Goal: Task Accomplishment & Management: Use online tool/utility

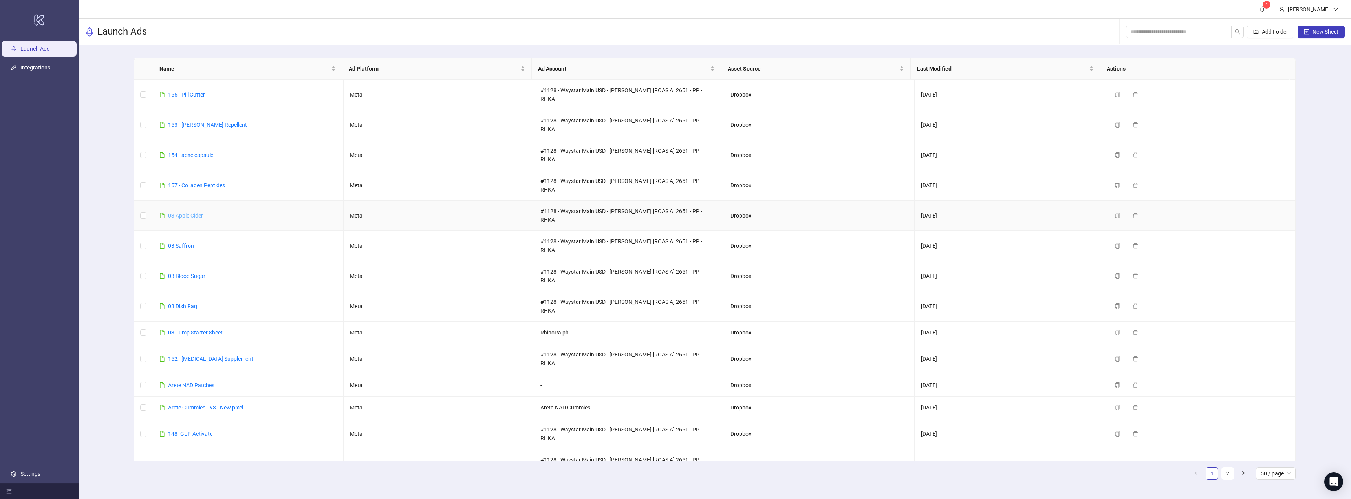
click at [189, 212] on link "03 Apple Cider" at bounding box center [185, 215] width 35 height 6
click at [184, 243] on link "03 Saffron" at bounding box center [181, 246] width 26 height 6
click at [188, 273] on link "03 Blood Sugar" at bounding box center [186, 276] width 37 height 6
click at [187, 303] on link "03 Dish Rag" at bounding box center [182, 306] width 29 height 6
drag, startPoint x: 203, startPoint y: 268, endPoint x: 206, endPoint y: 216, distance: 52.7
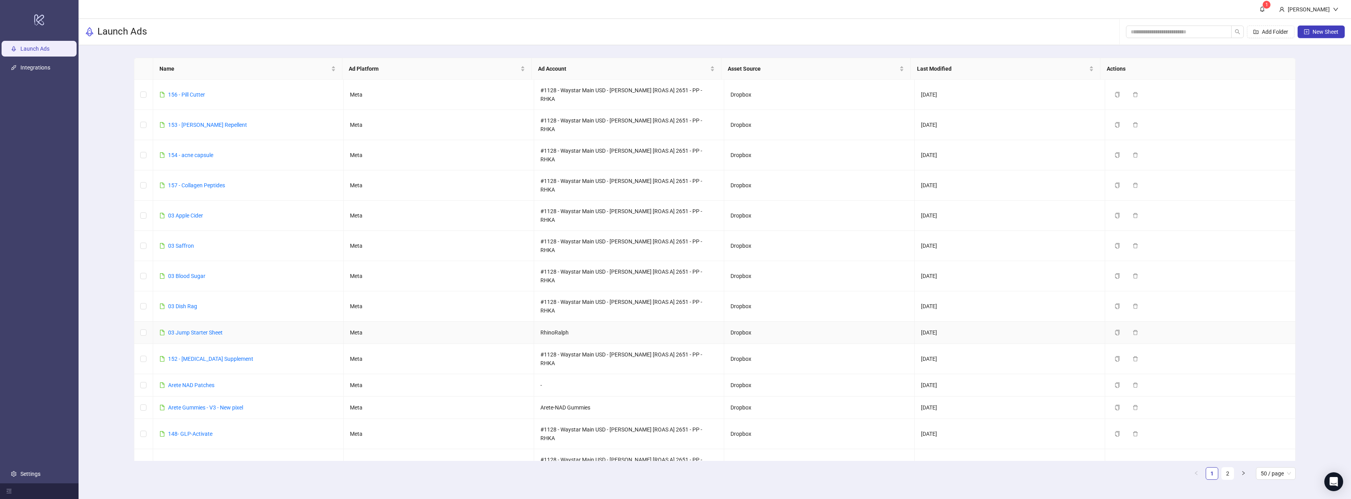
click at [203, 329] on link "03 Jump Starter Sheet" at bounding box center [195, 332] width 55 height 6
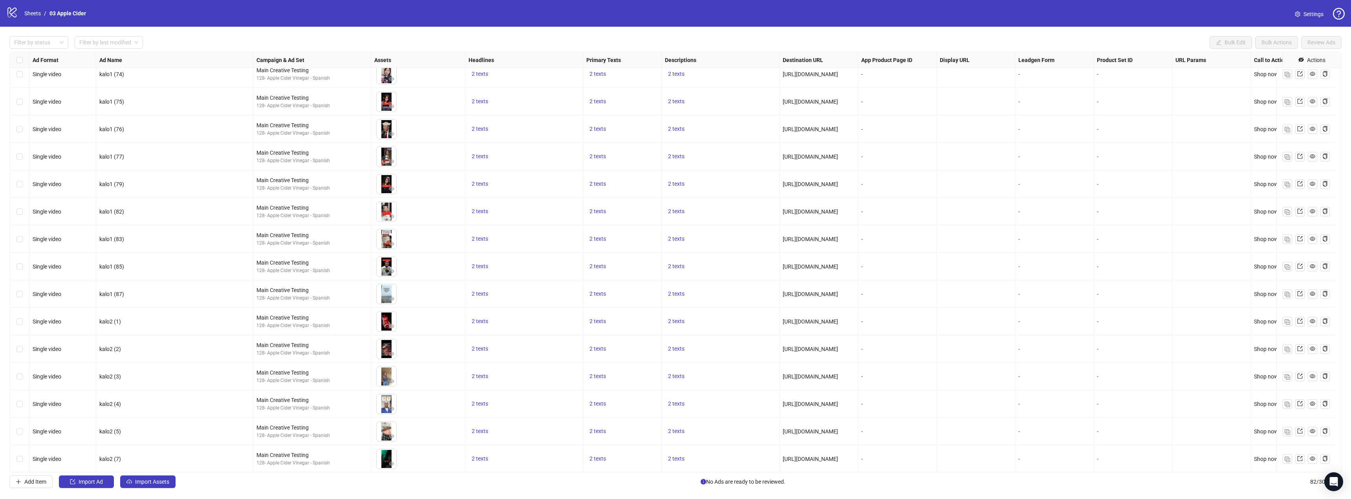
scroll to position [1856, 0]
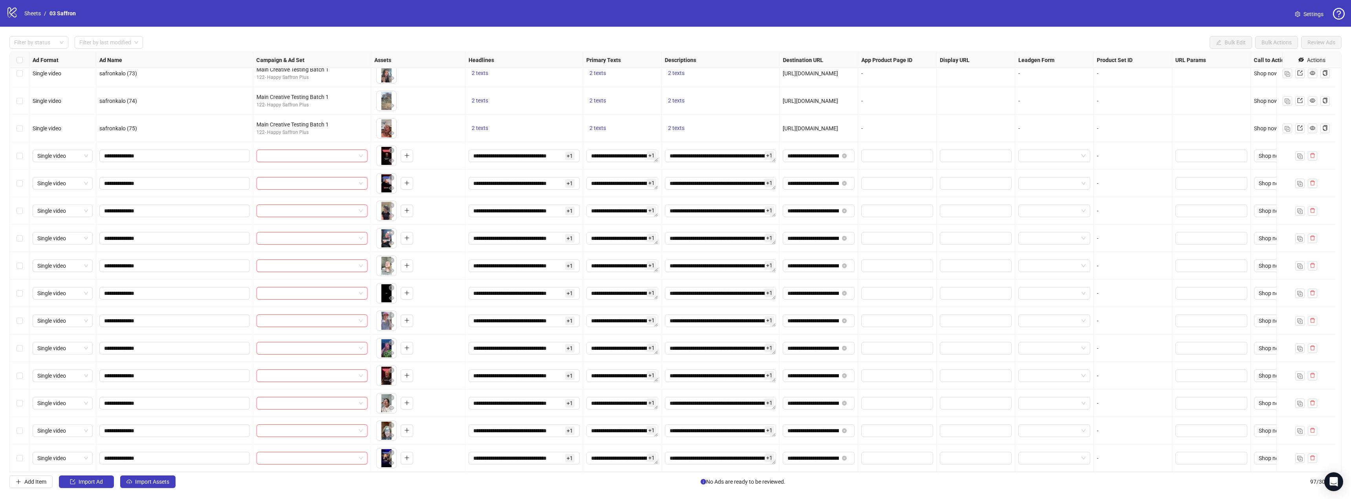
scroll to position [2268, 0]
click at [33, 14] on link "Sheets" at bounding box center [33, 13] width 20 height 9
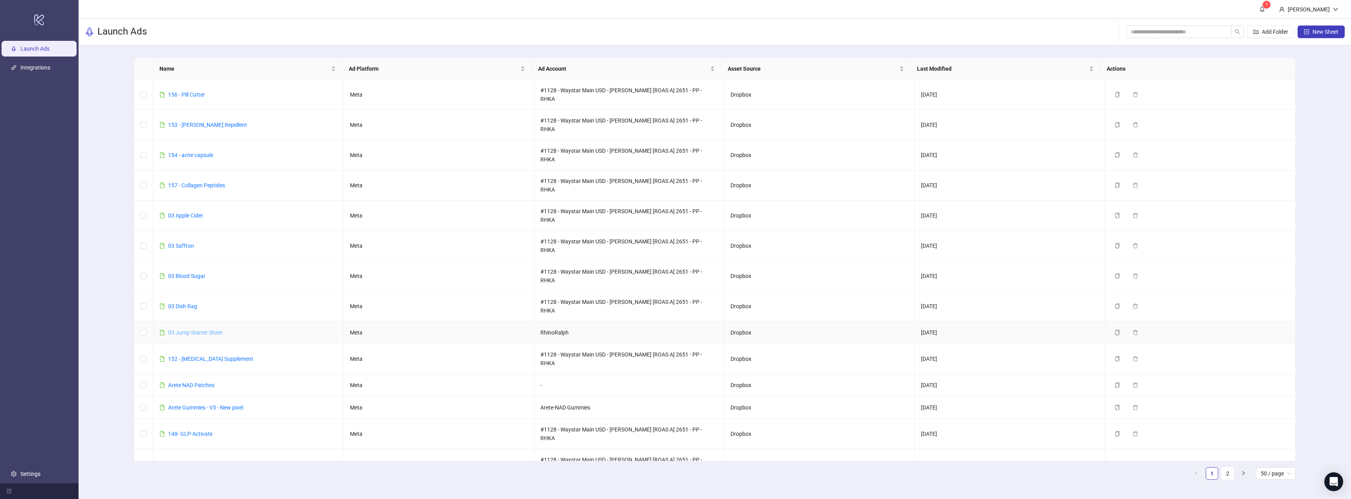
click at [205, 329] on link "03 Jump Starter Sheet" at bounding box center [195, 332] width 55 height 6
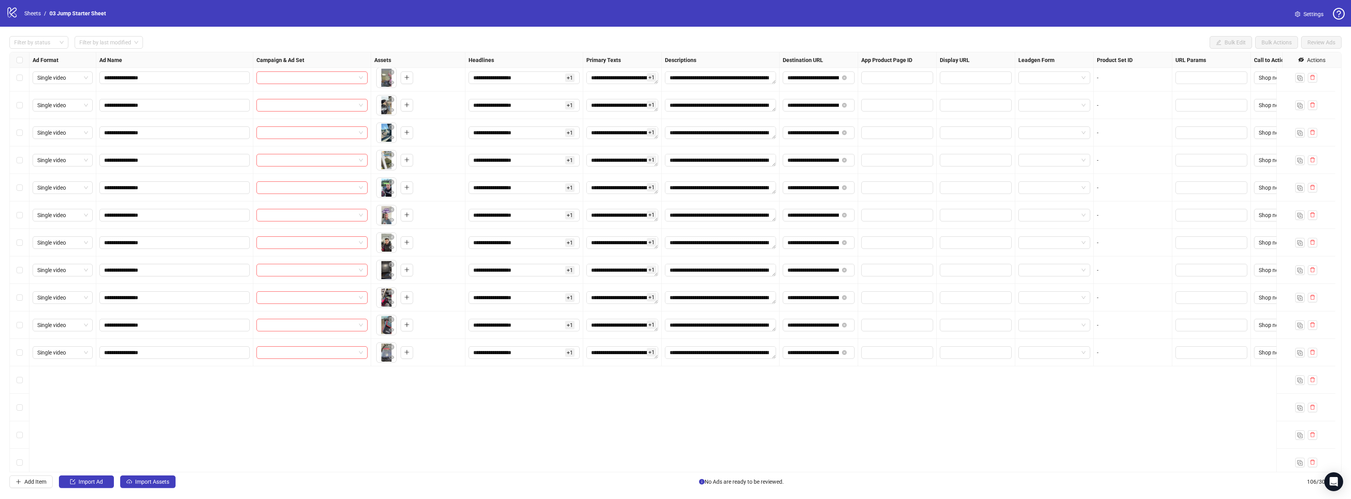
scroll to position [1413, 0]
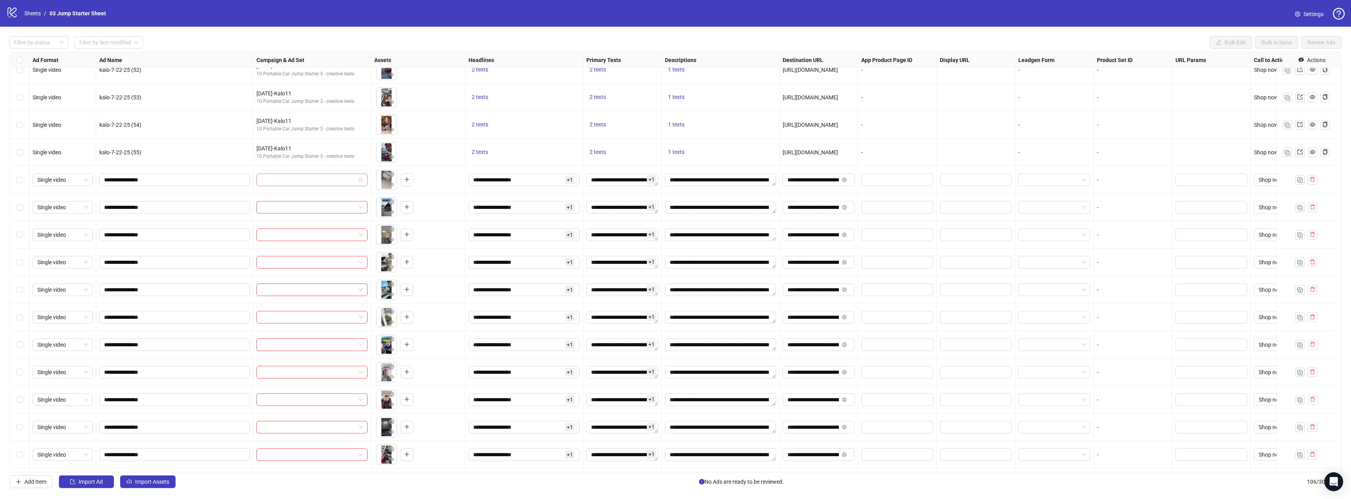
click at [356, 181] on span at bounding box center [312, 180] width 102 height 12
type input "****"
drag, startPoint x: 309, startPoint y: 199, endPoint x: 220, endPoint y: 199, distance: 88.3
click at [309, 199] on div "Main Ad Set V1" at bounding box center [304, 196] width 83 height 9
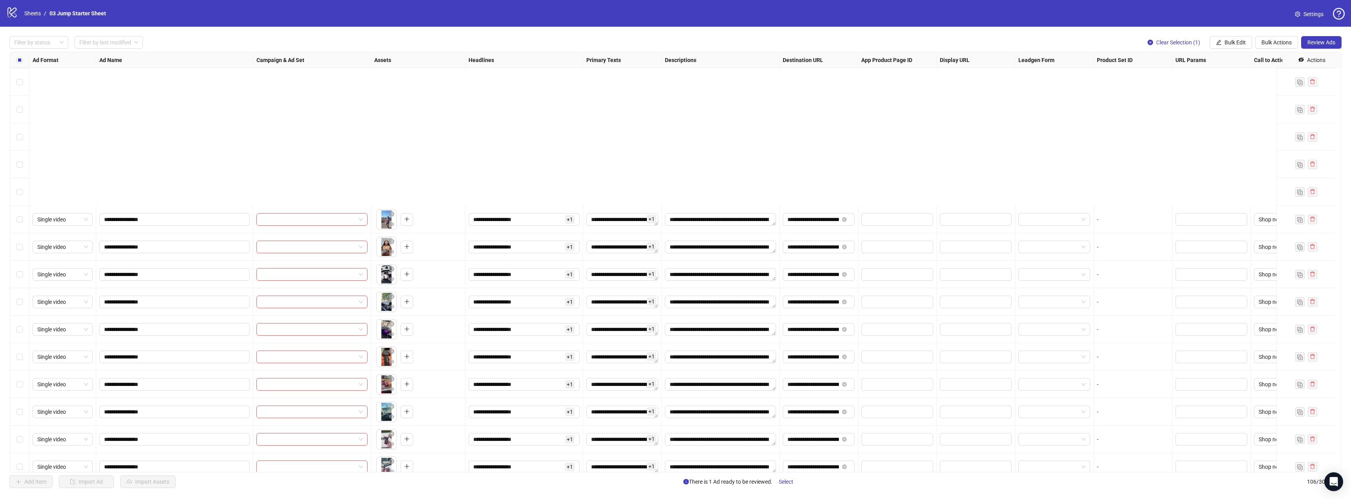
scroll to position [2005, 0]
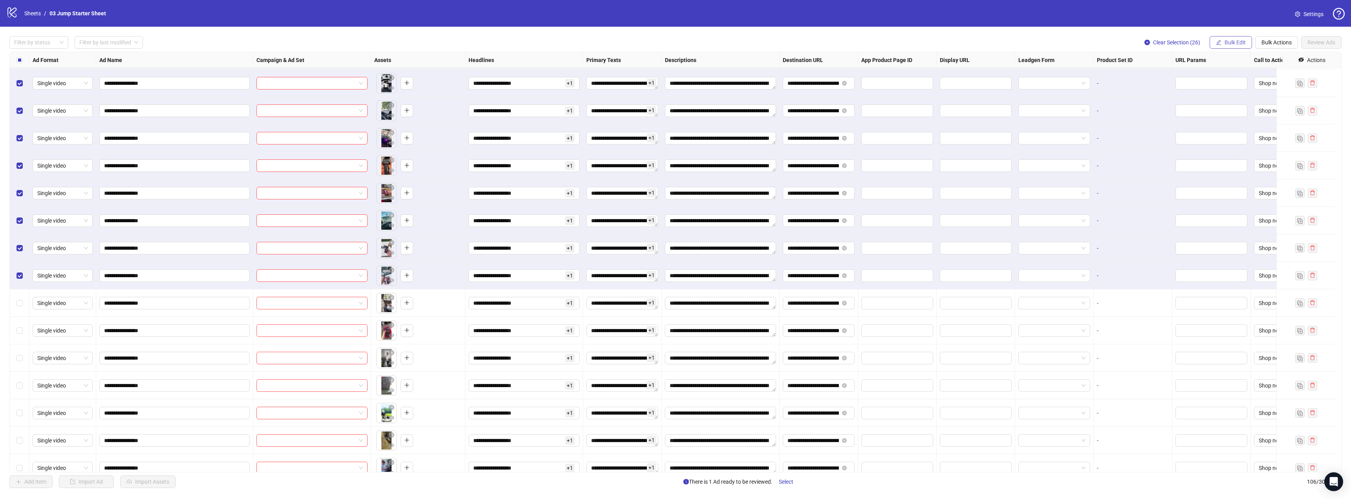
click at [1238, 45] on span "Bulk Edit" at bounding box center [1234, 42] width 21 height 6
click at [1249, 85] on span "Campaign & Ad Set" at bounding box center [1238, 83] width 47 height 9
click at [1263, 95] on icon "check" at bounding box center [1262, 96] width 5 height 5
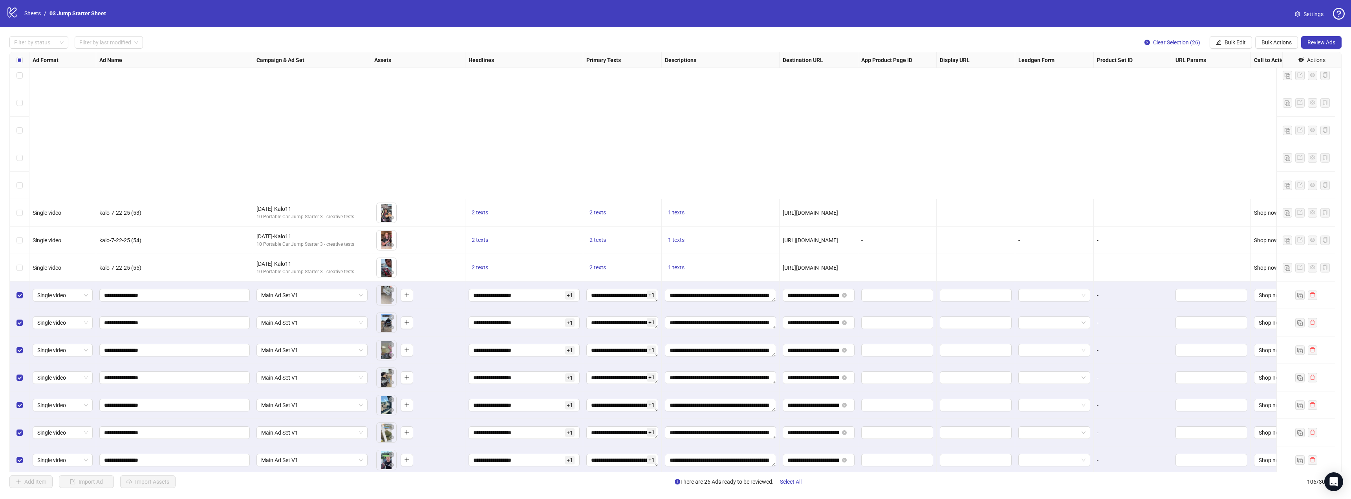
scroll to position [1494, 0]
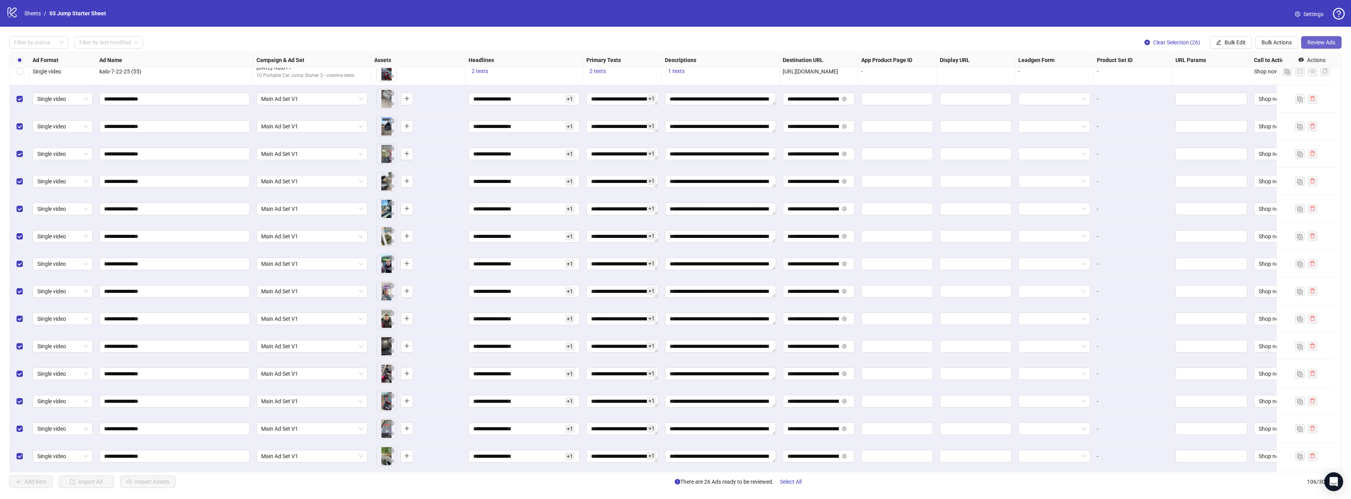
click at [1330, 43] on span "Review Ads" at bounding box center [1321, 42] width 28 height 6
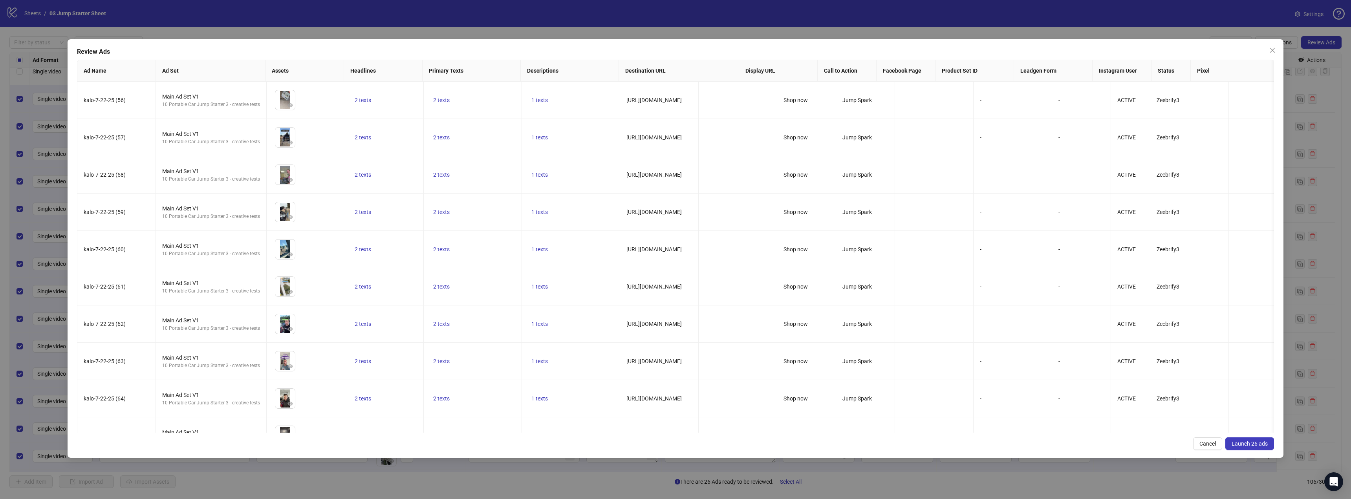
click at [1258, 442] on span "Launch 26 ads" at bounding box center [1249, 444] width 36 height 6
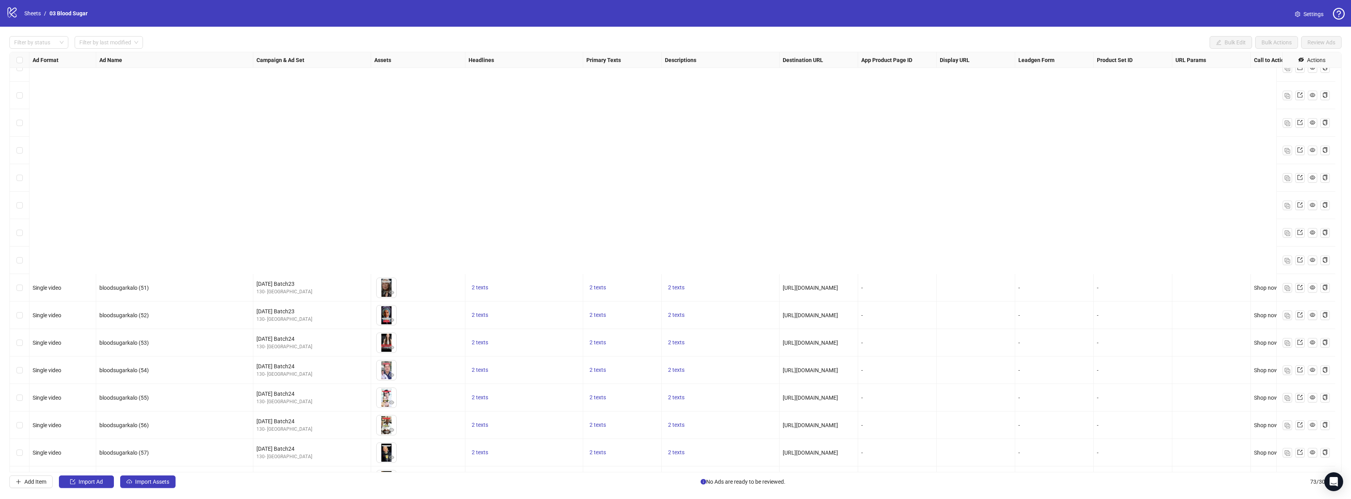
scroll to position [1608, 0]
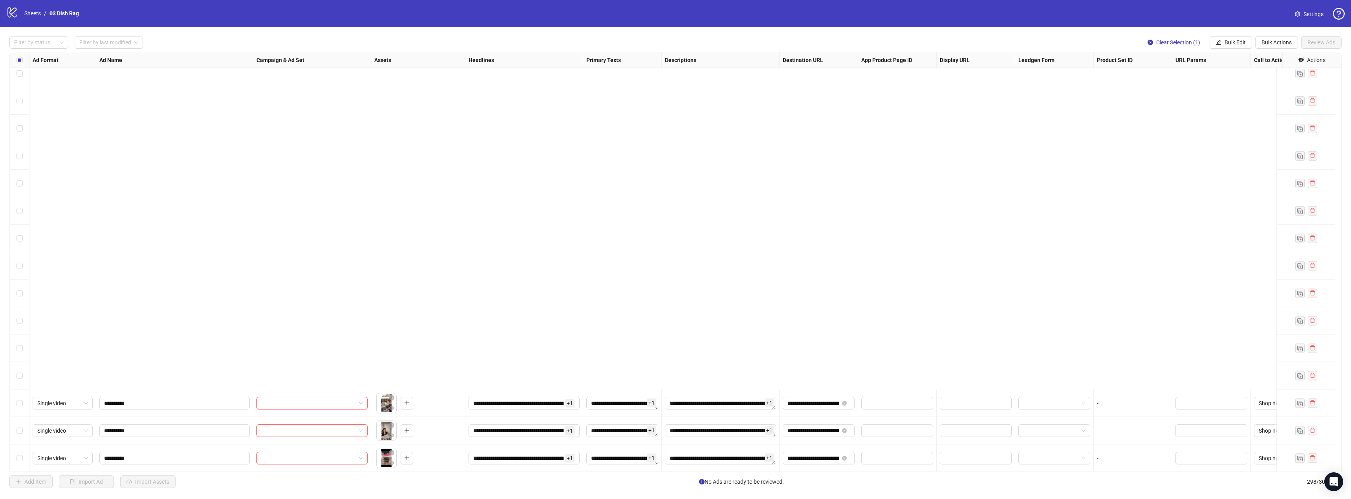
scroll to position [3004, 0]
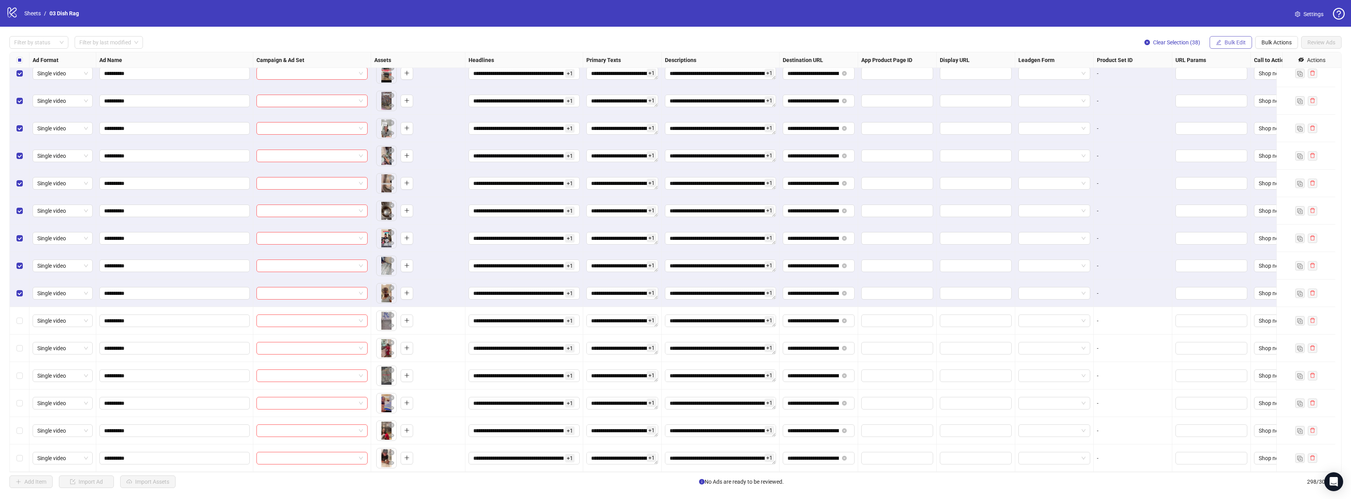
click at [1239, 42] on span "Bulk Edit" at bounding box center [1234, 42] width 21 height 6
click at [1245, 83] on span "Campaign & Ad Set" at bounding box center [1238, 83] width 47 height 9
click at [1188, 69] on div "Edit Campaign & Ad Set" at bounding box center [1208, 80] width 127 height 53
click at [1192, 75] on input "search" at bounding box center [1204, 77] width 101 height 12
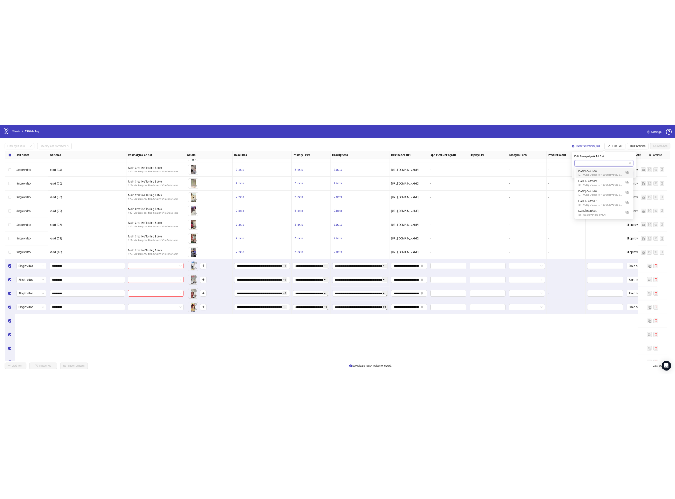
scroll to position [1983, 0]
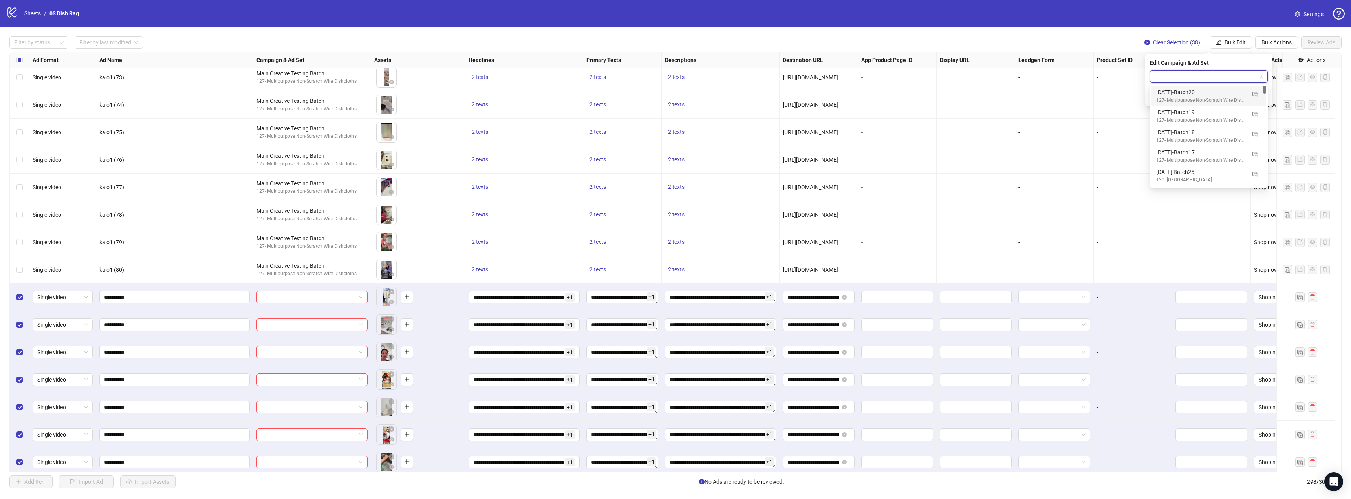
click at [1175, 79] on input "search" at bounding box center [1204, 77] width 101 height 12
type input "****"
click at [1198, 131] on div "Main Creative Testing Batch" at bounding box center [1201, 132] width 90 height 9
click at [1264, 97] on icon "check" at bounding box center [1262, 96] width 5 height 5
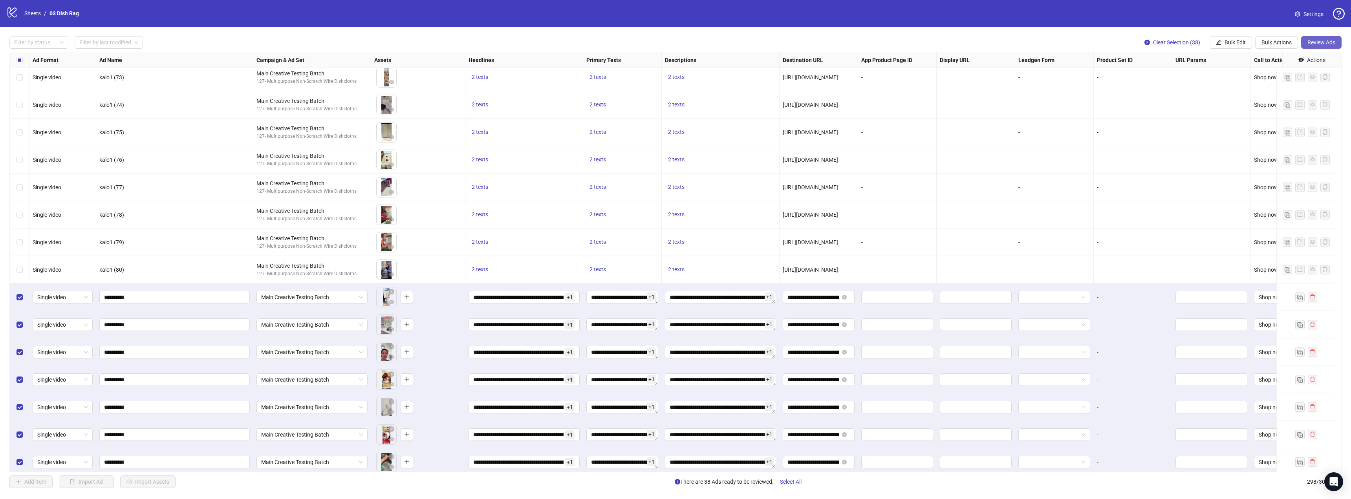
click at [1329, 40] on span "Review Ads" at bounding box center [1321, 42] width 28 height 6
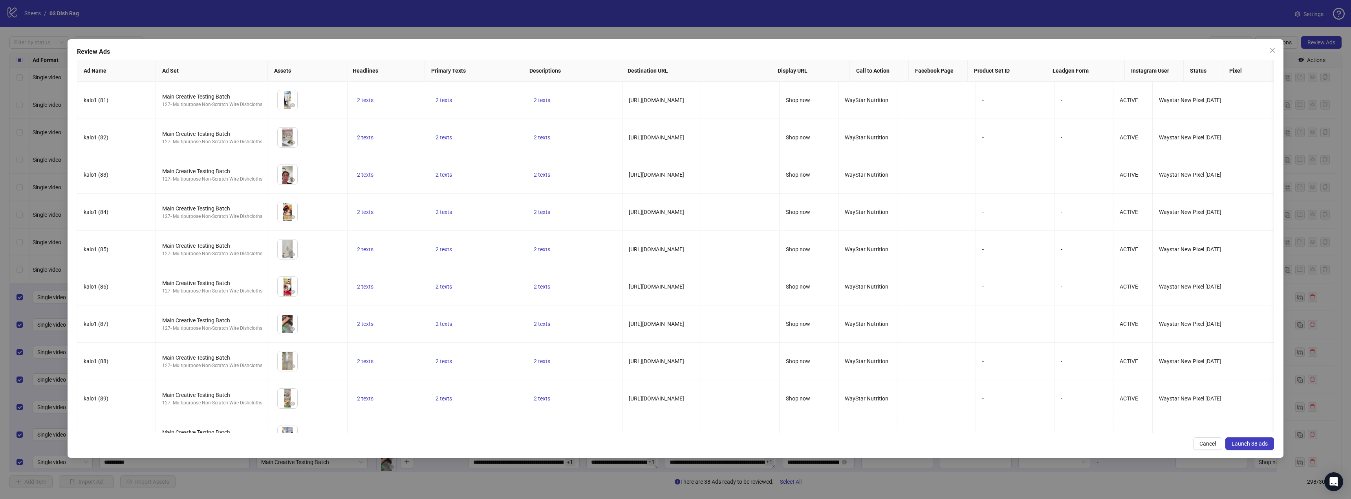
click at [1245, 444] on span "Launch 38 ads" at bounding box center [1249, 444] width 36 height 6
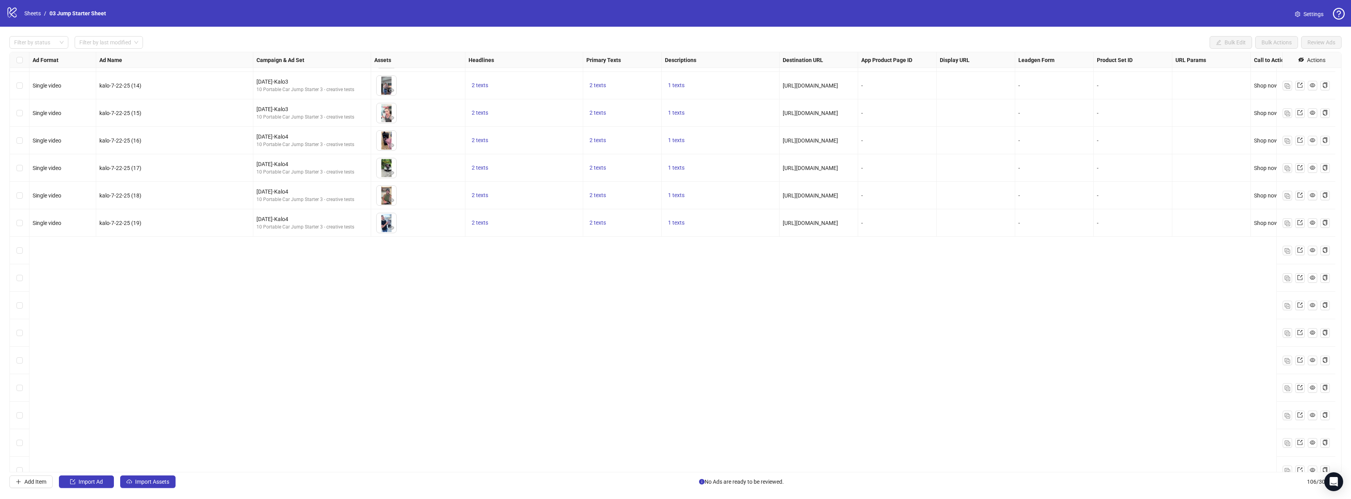
scroll to position [79, 0]
